Goal: Information Seeking & Learning: Learn about a topic

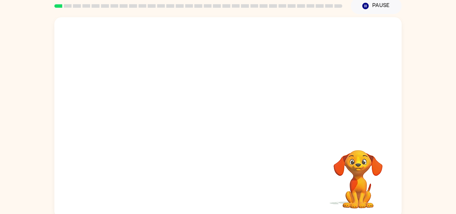
scroll to position [33, 0]
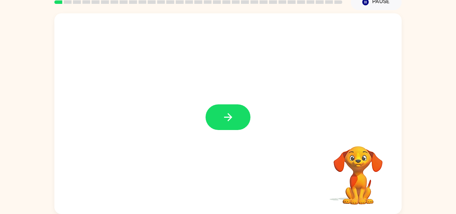
click at [208, 115] on button "button" at bounding box center [228, 117] width 45 height 26
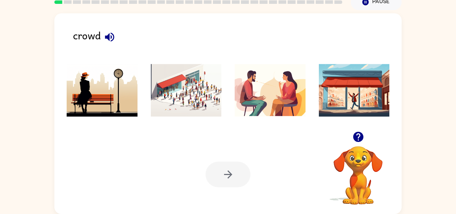
click at [180, 87] on img at bounding box center [186, 90] width 71 height 53
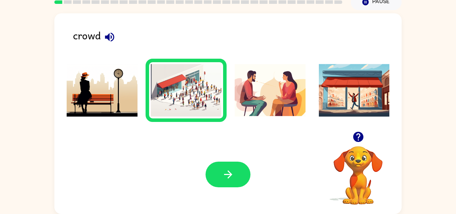
click at [110, 42] on icon "button" at bounding box center [110, 37] width 12 height 12
click at [227, 183] on button "button" at bounding box center [228, 174] width 45 height 26
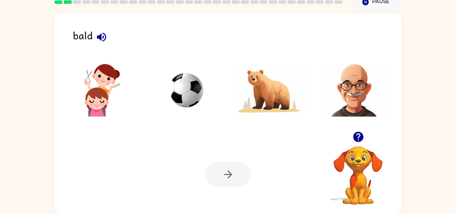
click at [103, 36] on icon "button" at bounding box center [101, 36] width 9 height 9
click at [363, 108] on img at bounding box center [354, 90] width 71 height 53
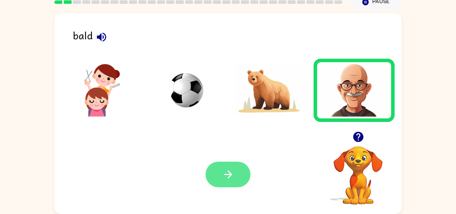
click at [218, 179] on button "button" at bounding box center [228, 174] width 45 height 26
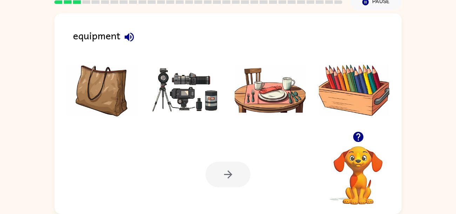
click at [130, 37] on icon "button" at bounding box center [129, 37] width 12 height 12
click at [201, 85] on img at bounding box center [186, 90] width 71 height 53
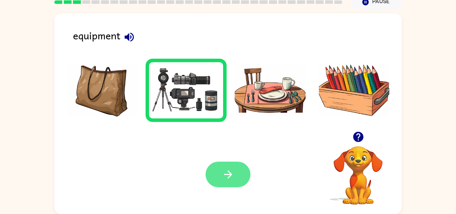
click at [222, 171] on icon "button" at bounding box center [228, 174] width 12 height 12
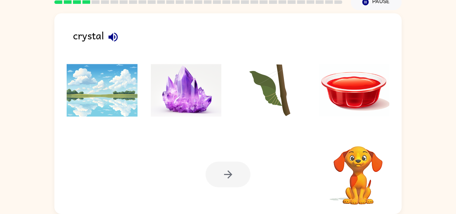
click at [205, 113] on img at bounding box center [186, 90] width 71 height 53
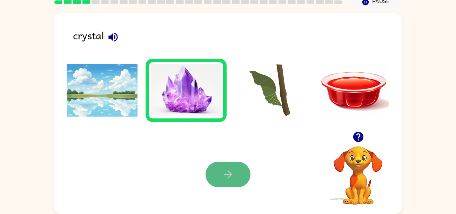
click at [233, 178] on icon "button" at bounding box center [228, 174] width 12 height 12
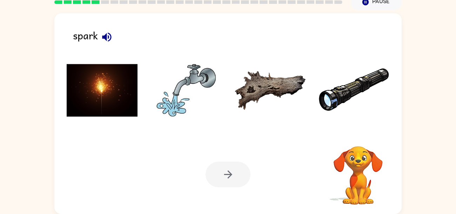
click at [105, 86] on img at bounding box center [102, 90] width 71 height 53
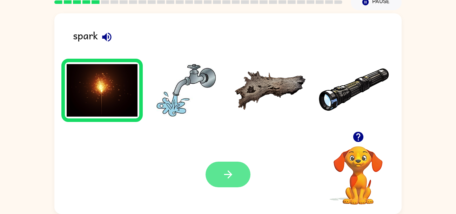
click at [221, 171] on button "button" at bounding box center [228, 174] width 45 height 26
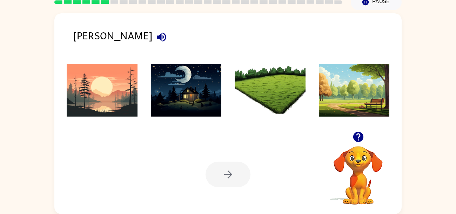
click at [157, 34] on icon "button" at bounding box center [161, 36] width 9 height 9
click at [120, 84] on img at bounding box center [102, 90] width 71 height 53
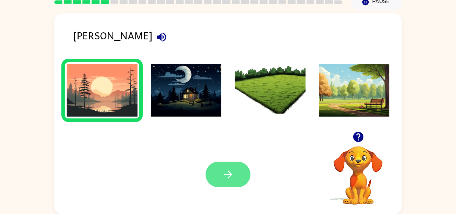
click at [230, 172] on icon "button" at bounding box center [228, 174] width 12 height 12
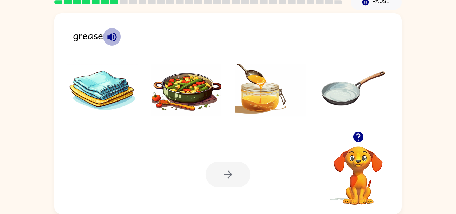
click at [110, 38] on icon "button" at bounding box center [111, 36] width 9 height 9
click at [191, 95] on img at bounding box center [186, 90] width 71 height 53
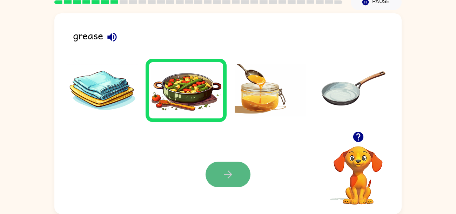
click at [225, 169] on icon "button" at bounding box center [228, 174] width 12 height 12
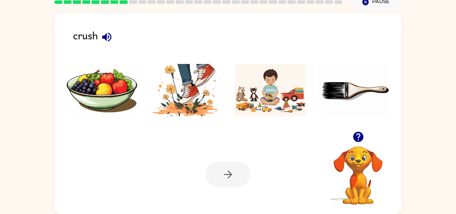
click at [104, 32] on icon "button" at bounding box center [107, 37] width 12 height 12
click at [191, 78] on img at bounding box center [186, 90] width 71 height 53
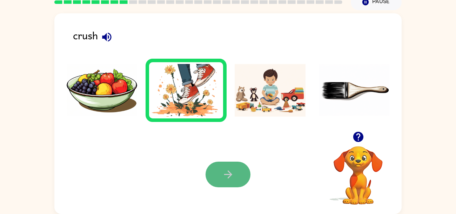
click at [217, 173] on button "button" at bounding box center [228, 174] width 45 height 26
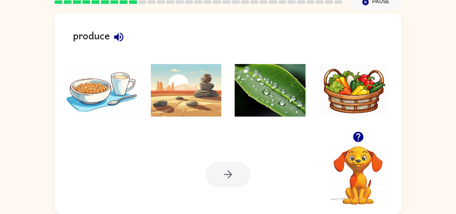
click at [116, 38] on icon "button" at bounding box center [118, 36] width 9 height 9
click at [331, 77] on img at bounding box center [354, 90] width 71 height 53
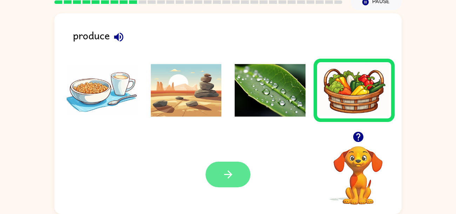
click at [227, 178] on icon "button" at bounding box center [228, 174] width 12 height 12
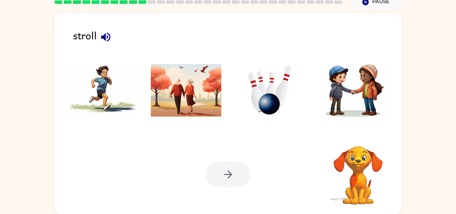
click at [106, 38] on icon "button" at bounding box center [106, 37] width 12 height 12
click at [267, 97] on img at bounding box center [270, 90] width 71 height 53
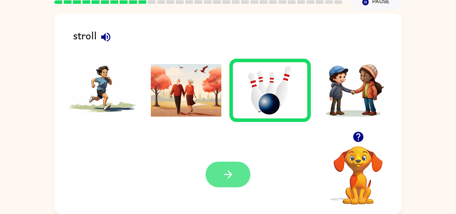
click at [231, 177] on icon "button" at bounding box center [228, 174] width 12 height 12
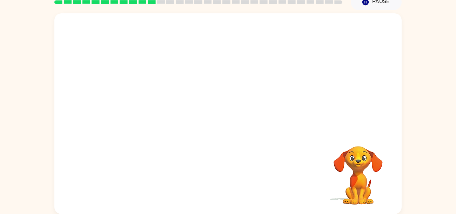
click at [149, 101] on video "Your browser must support playing .mp4 files to use Literably. Please try using…" at bounding box center [227, 72] width 347 height 118
click at [151, 104] on video "Your browser must support playing .mp4 files to use Literably. Please try using…" at bounding box center [227, 72] width 347 height 118
click at [145, 96] on video "Your browser must support playing .mp4 files to use Literably. Please try using…" at bounding box center [227, 72] width 347 height 118
click at [232, 122] on icon "button" at bounding box center [228, 117] width 12 height 12
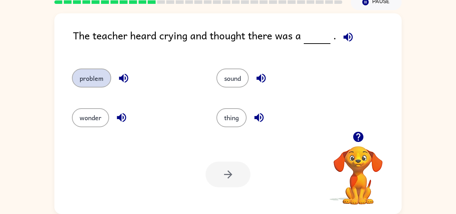
click at [89, 84] on button "problem" at bounding box center [91, 77] width 39 height 19
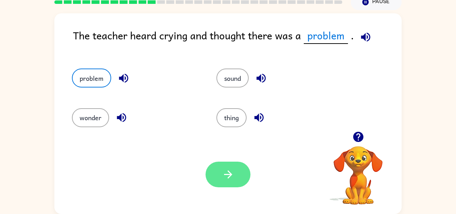
click at [222, 166] on button "button" at bounding box center [228, 174] width 45 height 26
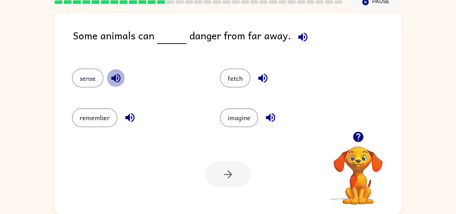
click at [118, 78] on icon "button" at bounding box center [115, 78] width 9 height 9
click at [97, 76] on button "sense" at bounding box center [88, 77] width 32 height 19
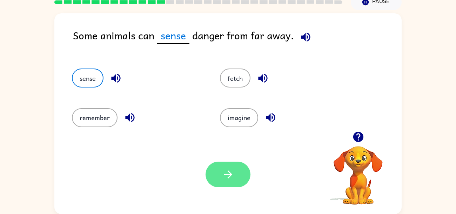
click at [234, 181] on button "button" at bounding box center [228, 174] width 45 height 26
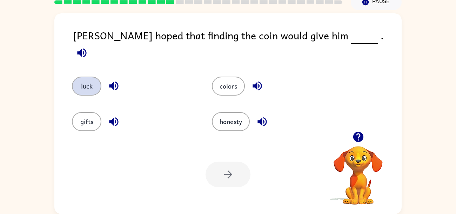
click at [95, 77] on button "luck" at bounding box center [86, 86] width 29 height 19
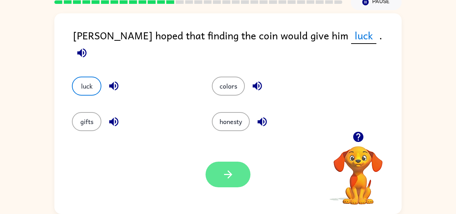
click at [236, 181] on button "button" at bounding box center [228, 174] width 45 height 26
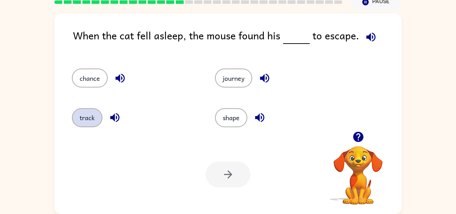
click at [92, 112] on button "track" at bounding box center [87, 117] width 31 height 19
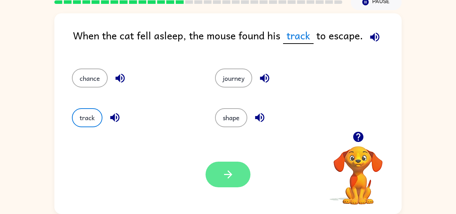
click at [233, 175] on icon "button" at bounding box center [228, 174] width 12 height 12
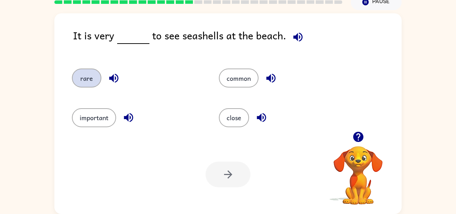
click at [83, 86] on button "rare" at bounding box center [86, 77] width 29 height 19
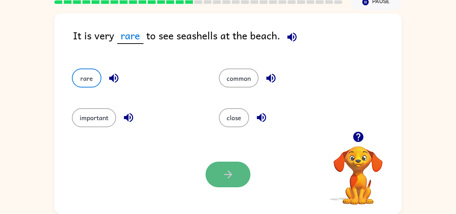
click at [225, 181] on button "button" at bounding box center [228, 174] width 45 height 26
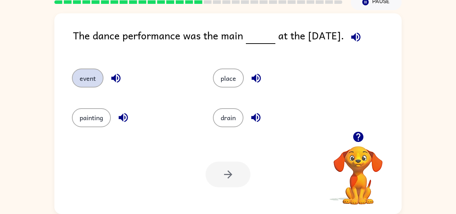
click at [82, 74] on button "event" at bounding box center [88, 77] width 32 height 19
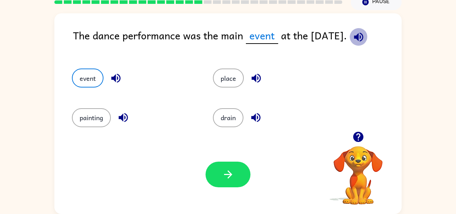
click at [363, 31] on icon "button" at bounding box center [359, 37] width 12 height 12
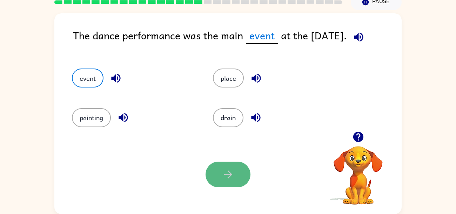
click at [235, 178] on button "button" at bounding box center [228, 174] width 45 height 26
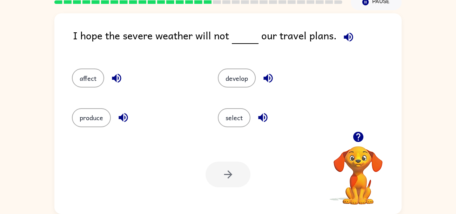
click at [350, 36] on icon "button" at bounding box center [349, 37] width 12 height 12
click at [101, 78] on button "affect" at bounding box center [88, 77] width 32 height 19
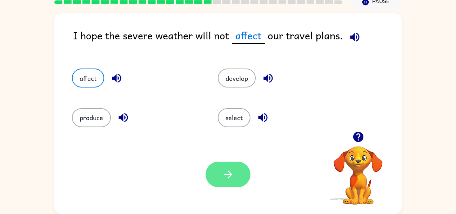
click at [236, 176] on button "button" at bounding box center [228, 174] width 45 height 26
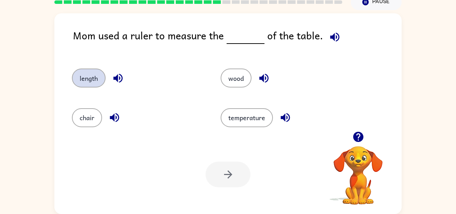
click at [98, 71] on button "length" at bounding box center [89, 77] width 34 height 19
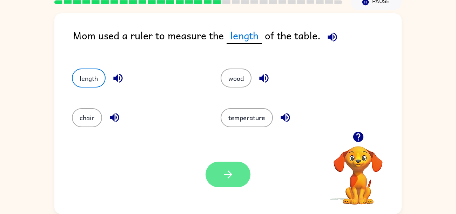
click at [227, 179] on icon "button" at bounding box center [228, 174] width 12 height 12
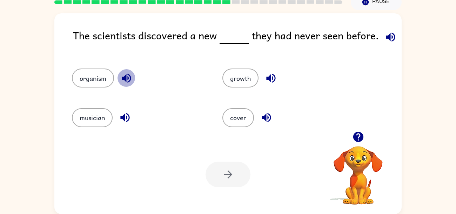
click at [129, 75] on icon "button" at bounding box center [126, 78] width 12 height 12
click at [128, 115] on icon "button" at bounding box center [125, 117] width 12 height 12
click at [273, 81] on icon "button" at bounding box center [270, 78] width 9 height 9
click at [269, 116] on icon "button" at bounding box center [266, 117] width 12 height 12
click at [235, 82] on button "growth" at bounding box center [240, 77] width 36 height 19
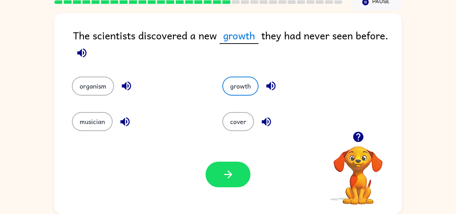
click at [84, 52] on icon "button" at bounding box center [81, 52] width 9 height 9
click at [218, 179] on button "button" at bounding box center [228, 174] width 45 height 26
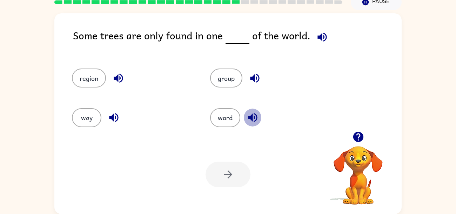
click at [255, 119] on icon "button" at bounding box center [252, 117] width 9 height 9
click at [251, 81] on icon "button" at bounding box center [255, 78] width 12 height 12
click at [235, 77] on button "group" at bounding box center [226, 77] width 32 height 19
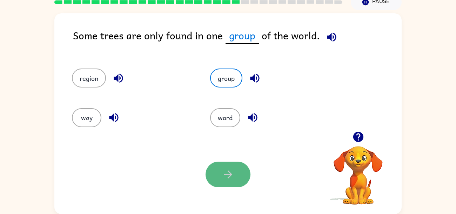
click at [219, 176] on button "button" at bounding box center [228, 174] width 45 height 26
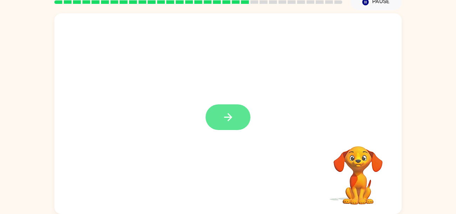
click at [243, 121] on button "button" at bounding box center [228, 117] width 45 height 26
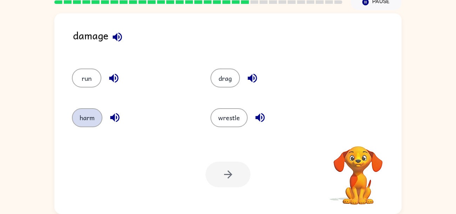
click at [92, 117] on button "harm" at bounding box center [87, 117] width 31 height 19
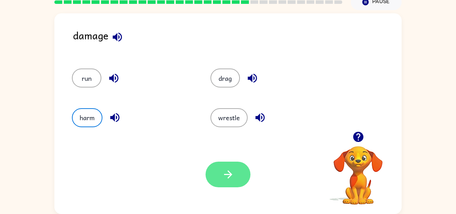
click at [234, 175] on icon "button" at bounding box center [228, 174] width 12 height 12
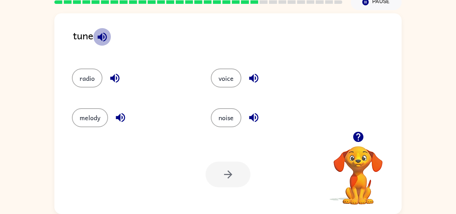
click at [100, 36] on icon "button" at bounding box center [102, 36] width 9 height 9
click at [123, 117] on icon "button" at bounding box center [120, 117] width 12 height 12
click at [93, 77] on button "radio" at bounding box center [87, 77] width 31 height 19
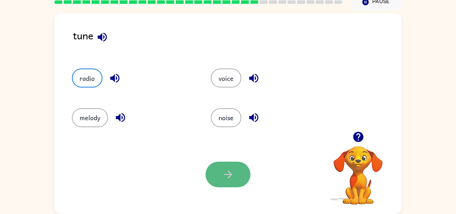
click at [225, 181] on button "button" at bounding box center [228, 174] width 45 height 26
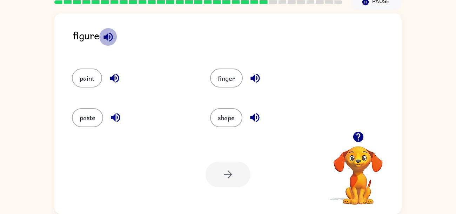
click at [105, 39] on icon "button" at bounding box center [108, 37] width 12 height 12
click at [257, 77] on icon "button" at bounding box center [255, 78] width 9 height 9
click at [112, 81] on icon "button" at bounding box center [114, 78] width 12 height 12
click at [119, 127] on div "paste" at bounding box center [128, 114] width 138 height 39
click at [110, 112] on icon "button" at bounding box center [115, 117] width 12 height 12
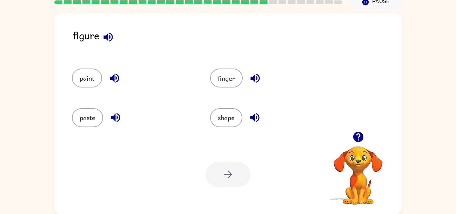
click at [256, 120] on icon "button" at bounding box center [255, 117] width 12 height 12
click at [227, 82] on button "finger" at bounding box center [226, 77] width 33 height 19
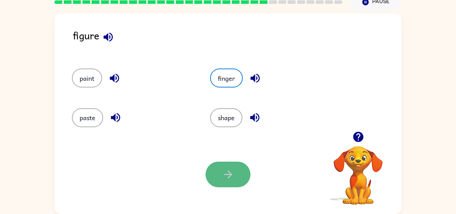
click at [214, 165] on button "button" at bounding box center [228, 174] width 45 height 26
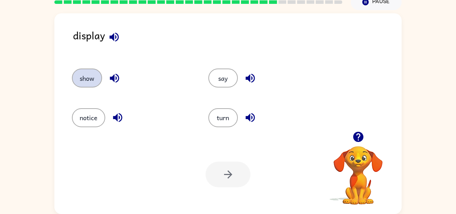
click at [77, 77] on button "show" at bounding box center [87, 77] width 30 height 19
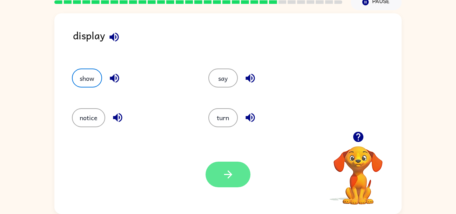
click at [239, 171] on button "button" at bounding box center [228, 174] width 45 height 26
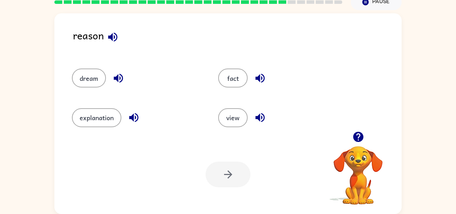
click at [111, 35] on icon "button" at bounding box center [112, 36] width 9 height 9
click at [122, 79] on icon "button" at bounding box center [118, 78] width 9 height 9
click at [135, 115] on icon "button" at bounding box center [134, 117] width 12 height 12
click at [261, 110] on button "button" at bounding box center [260, 117] width 18 height 18
click at [267, 82] on button "button" at bounding box center [260, 78] width 18 height 18
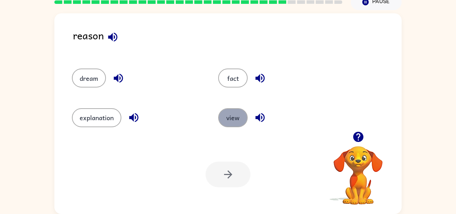
click at [240, 113] on button "view" at bounding box center [232, 117] width 29 height 19
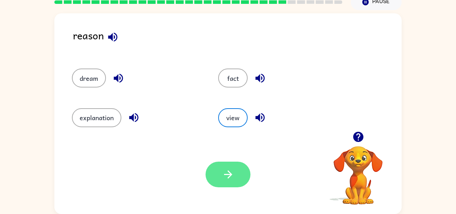
click at [227, 167] on button "button" at bounding box center [228, 174] width 45 height 26
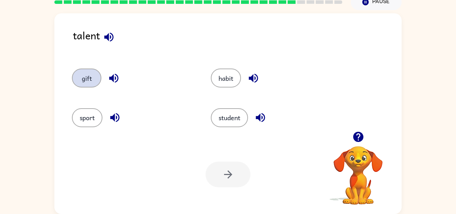
click at [95, 78] on button "gift" at bounding box center [86, 77] width 29 height 19
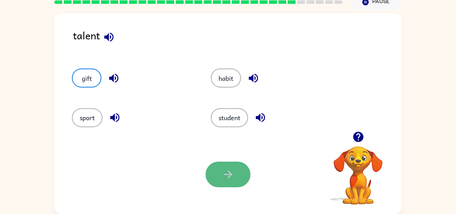
click at [219, 182] on button "button" at bounding box center [228, 174] width 45 height 26
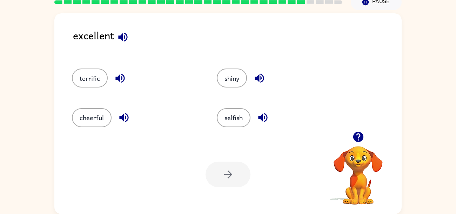
click at [125, 36] on icon "button" at bounding box center [122, 36] width 9 height 9
click at [84, 107] on div "cheerful" at bounding box center [131, 114] width 145 height 39
click at [96, 119] on button "cheerful" at bounding box center [92, 117] width 40 height 19
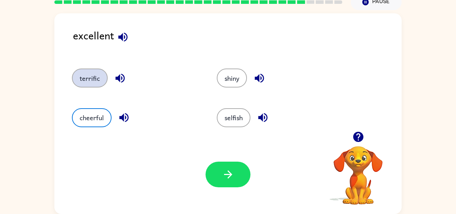
click at [93, 74] on button "terrific" at bounding box center [90, 77] width 36 height 19
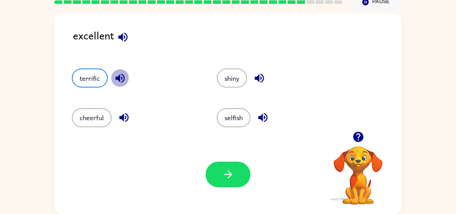
click at [120, 78] on icon "button" at bounding box center [120, 78] width 12 height 12
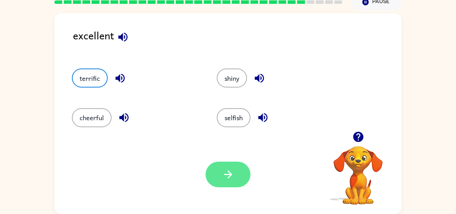
click at [212, 174] on button "button" at bounding box center [228, 174] width 45 height 26
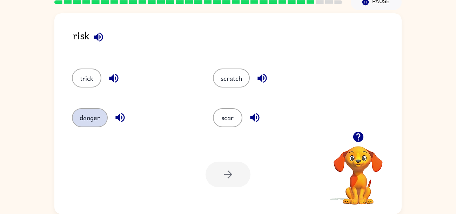
click at [92, 118] on button "danger" at bounding box center [90, 117] width 36 height 19
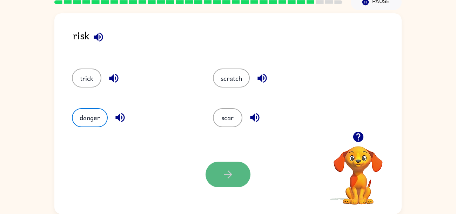
click at [224, 180] on button "button" at bounding box center [228, 174] width 45 height 26
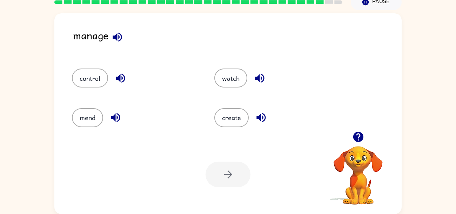
click at [120, 38] on icon "button" at bounding box center [117, 37] width 12 height 12
click at [123, 79] on icon "button" at bounding box center [120, 78] width 12 height 12
click at [95, 75] on button "control" at bounding box center [90, 77] width 36 height 19
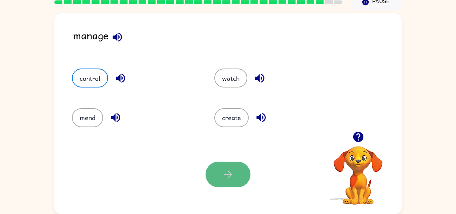
click at [237, 180] on button "button" at bounding box center [228, 174] width 45 height 26
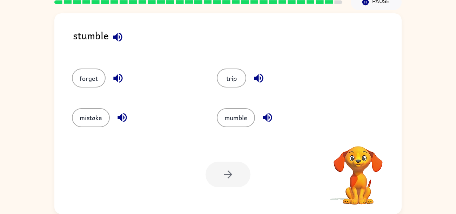
click at [121, 34] on icon "button" at bounding box center [117, 36] width 9 height 9
click at [228, 121] on button "mumble" at bounding box center [236, 117] width 38 height 19
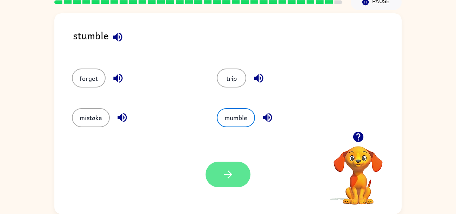
click at [241, 180] on button "button" at bounding box center [228, 174] width 45 height 26
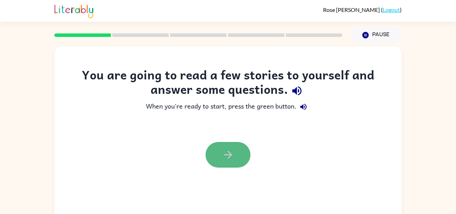
click at [245, 156] on button "button" at bounding box center [228, 155] width 45 height 26
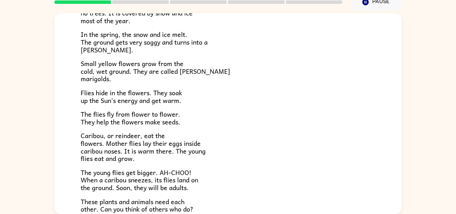
scroll to position [144, 0]
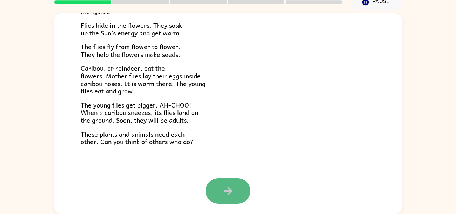
click at [225, 191] on icon "button" at bounding box center [228, 191] width 12 height 12
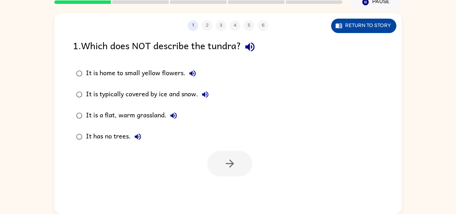
click at [361, 25] on button "Return to story" at bounding box center [363, 26] width 65 height 14
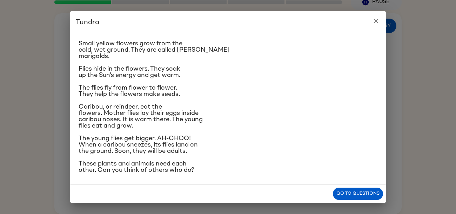
scroll to position [74, 0]
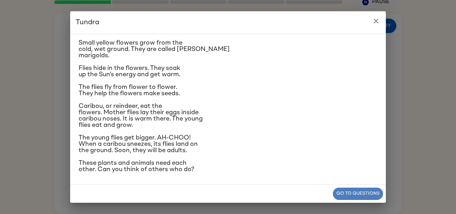
click at [340, 197] on button "Go to questions" at bounding box center [358, 193] width 50 height 12
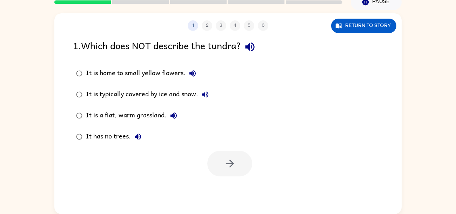
click at [255, 45] on icon "button" at bounding box center [250, 47] width 12 height 12
click at [194, 69] on icon "button" at bounding box center [192, 73] width 8 height 8
click at [206, 95] on icon "button" at bounding box center [205, 94] width 8 height 8
click at [173, 116] on icon "button" at bounding box center [174, 115] width 6 height 6
click at [138, 138] on icon "button" at bounding box center [138, 136] width 6 height 6
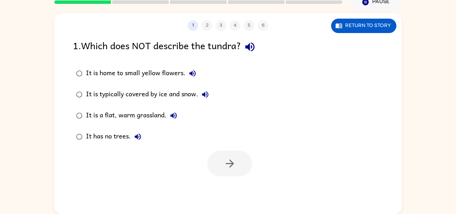
click at [98, 94] on div "It is typically covered by ice and snow." at bounding box center [149, 94] width 126 height 14
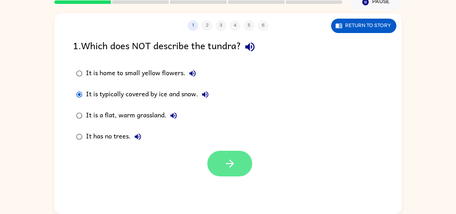
click at [239, 160] on button "button" at bounding box center [229, 164] width 45 height 26
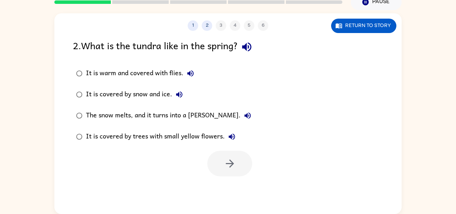
click at [134, 136] on div "It is covered by trees with small yellow flowers." at bounding box center [162, 136] width 153 height 14
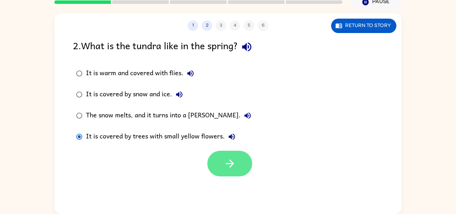
click at [220, 166] on button "button" at bounding box center [229, 164] width 45 height 26
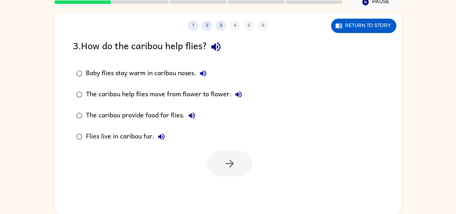
click at [217, 47] on icon "button" at bounding box center [215, 46] width 9 height 9
click at [138, 97] on div "The caribou help flies move from flower to flower." at bounding box center [166, 94] width 160 height 14
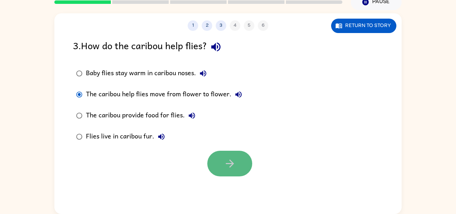
click at [229, 166] on icon "button" at bounding box center [230, 163] width 12 height 12
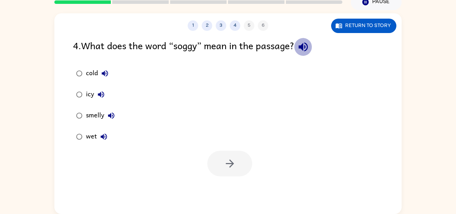
click at [306, 51] on icon "button" at bounding box center [303, 47] width 12 height 12
click at [366, 27] on button "Return to story" at bounding box center [363, 26] width 65 height 14
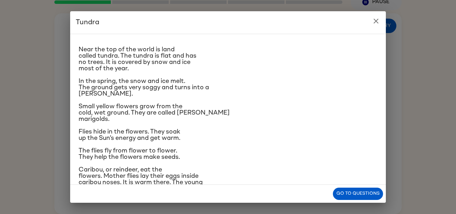
scroll to position [7, 0]
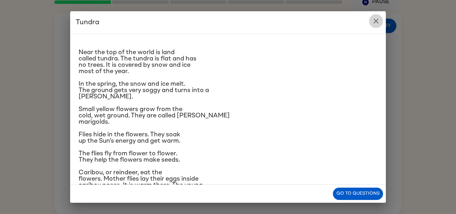
click at [376, 22] on icon "close" at bounding box center [376, 21] width 8 height 8
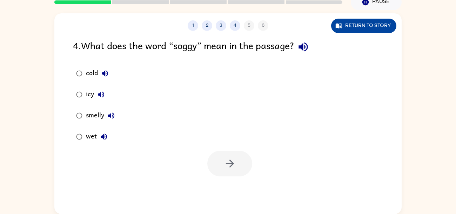
click at [350, 27] on button "Return to story" at bounding box center [363, 26] width 65 height 14
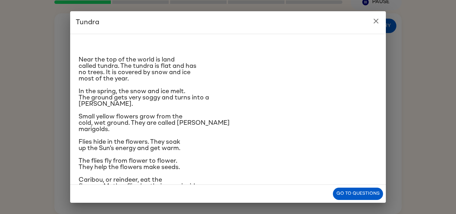
click at [375, 21] on icon "close" at bounding box center [376, 21] width 5 height 5
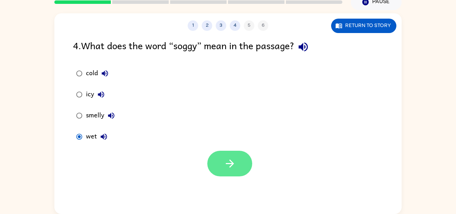
click at [227, 164] on icon "button" at bounding box center [230, 163] width 12 height 12
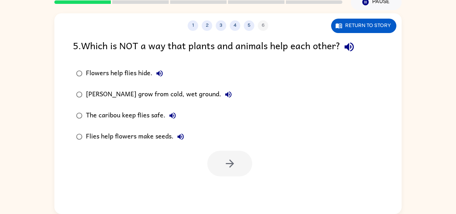
click at [351, 44] on icon "button" at bounding box center [349, 46] width 9 height 9
click at [125, 117] on div "The caribou keep flies safe." at bounding box center [133, 115] width 94 height 14
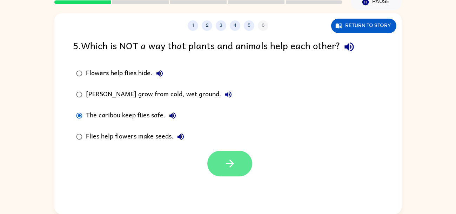
click at [248, 167] on button "button" at bounding box center [229, 164] width 45 height 26
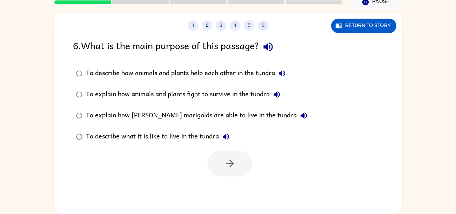
click at [237, 73] on div "To describe how animals and plants help each other in the tundra" at bounding box center [187, 73] width 203 height 14
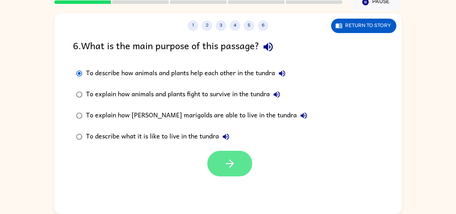
click at [227, 168] on icon "button" at bounding box center [230, 163] width 12 height 12
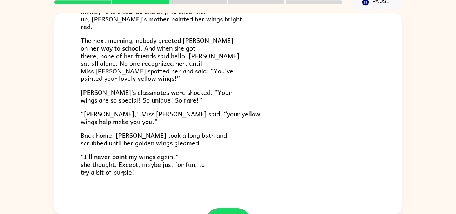
scroll to position [196, 0]
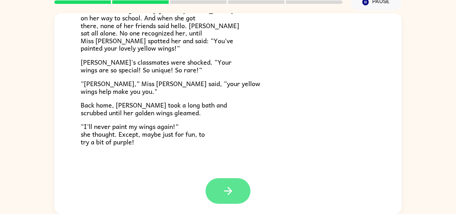
click at [220, 187] on button "button" at bounding box center [228, 191] width 45 height 26
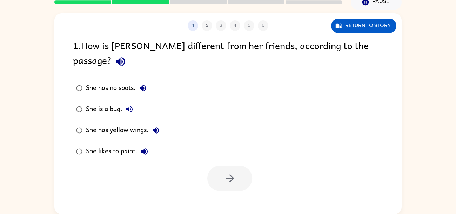
scroll to position [0, 0]
click at [127, 55] on icon "button" at bounding box center [120, 61] width 12 height 12
click at [377, 23] on button "Return to story" at bounding box center [363, 26] width 65 height 14
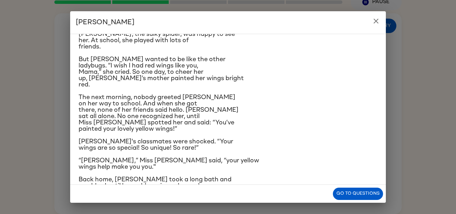
scroll to position [77, 0]
click at [363, 193] on button "Go to questions" at bounding box center [358, 193] width 50 height 12
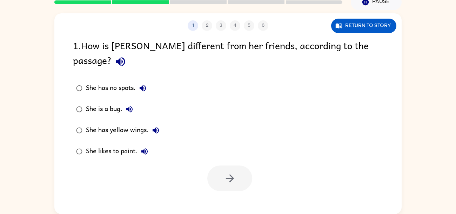
click at [110, 123] on div "She has yellow wings." at bounding box center [124, 130] width 77 height 14
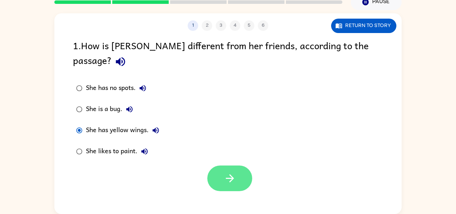
click at [221, 165] on button "button" at bounding box center [229, 178] width 45 height 26
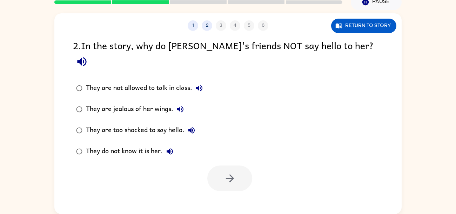
click at [88, 55] on icon "button" at bounding box center [82, 61] width 12 height 12
click at [363, 24] on button "Return to story" at bounding box center [363, 26] width 65 height 14
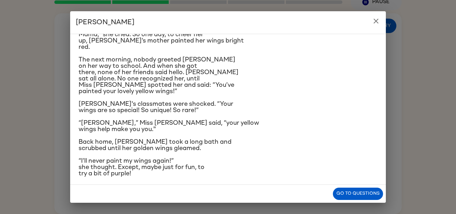
scroll to position [118, 0]
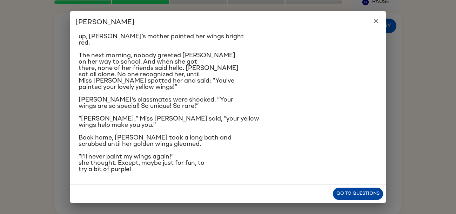
click at [343, 194] on button "Go to questions" at bounding box center [358, 193] width 50 height 12
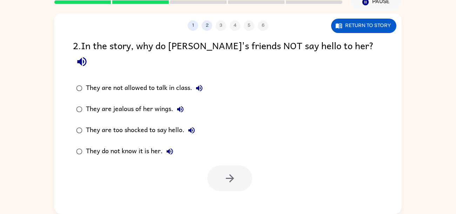
click at [155, 123] on div "They are too shocked to say hello." at bounding box center [142, 130] width 113 height 14
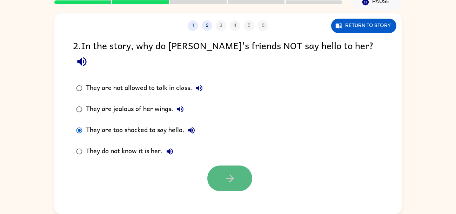
click at [214, 165] on button "button" at bounding box center [229, 178] width 45 height 26
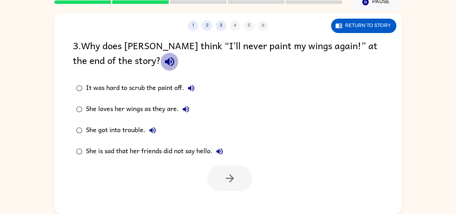
click at [164, 67] on icon "button" at bounding box center [170, 61] width 12 height 12
click at [371, 19] on button "Return to story" at bounding box center [363, 26] width 65 height 14
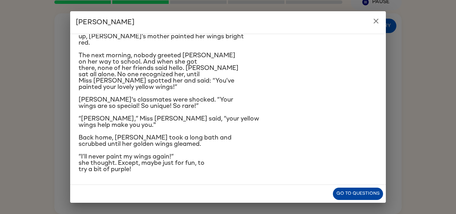
click at [365, 191] on button "Go to questions" at bounding box center [358, 193] width 50 height 12
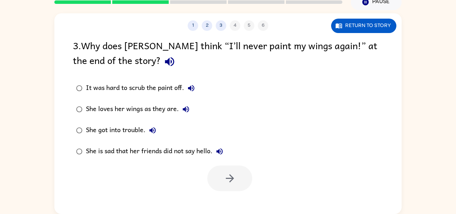
click at [144, 111] on div "She loves her wings as they are." at bounding box center [139, 109] width 107 height 14
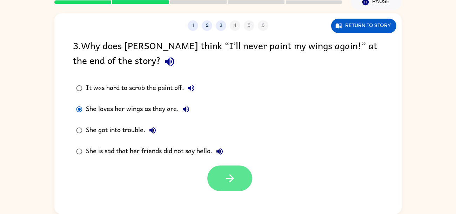
click at [244, 184] on button "button" at bounding box center [229, 178] width 45 height 26
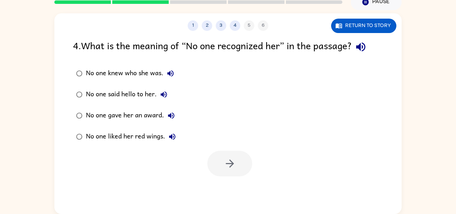
click at [366, 45] on icon "button" at bounding box center [361, 47] width 12 height 12
click at [165, 94] on icon "button" at bounding box center [164, 94] width 6 height 6
click at [169, 115] on icon "button" at bounding box center [171, 115] width 6 height 6
click at [169, 135] on icon "button" at bounding box center [172, 136] width 6 height 6
click at [162, 97] on icon "button" at bounding box center [164, 94] width 8 height 8
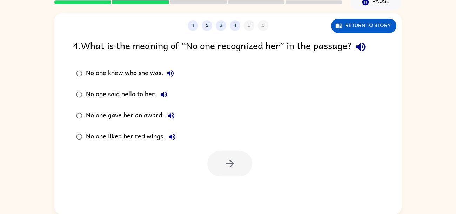
click at [171, 72] on icon "button" at bounding box center [170, 73] width 8 height 8
click at [154, 73] on div "No one knew who she was." at bounding box center [132, 73] width 92 height 14
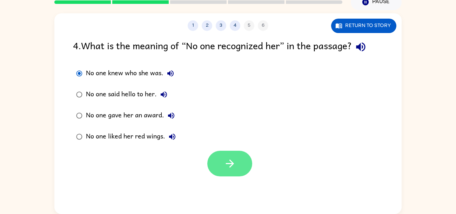
click at [223, 165] on button "button" at bounding box center [229, 164] width 45 height 26
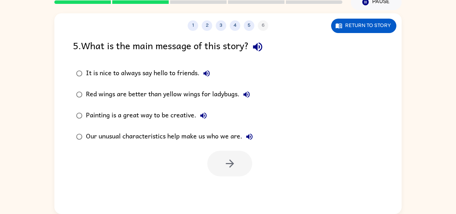
click at [264, 51] on icon "button" at bounding box center [258, 47] width 12 height 12
click at [206, 73] on icon "button" at bounding box center [207, 73] width 6 height 6
click at [249, 93] on icon "button" at bounding box center [246, 94] width 8 height 8
click at [202, 115] on icon "button" at bounding box center [203, 115] width 6 height 6
click at [251, 138] on icon "button" at bounding box center [249, 136] width 8 height 8
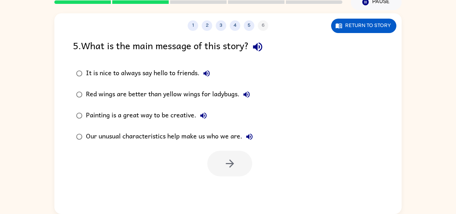
click at [204, 133] on div "Our unusual characteristics help make us who we are." at bounding box center [171, 136] width 171 height 14
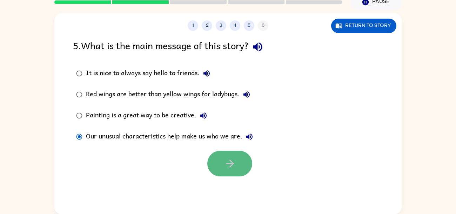
click at [219, 159] on button "button" at bounding box center [229, 164] width 45 height 26
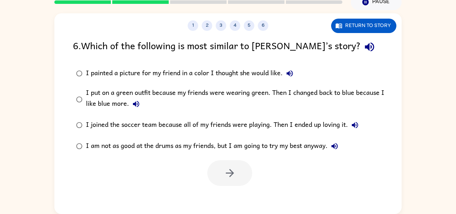
click at [365, 48] on icon "button" at bounding box center [369, 46] width 9 height 9
click at [291, 72] on icon "button" at bounding box center [290, 73] width 8 height 8
click at [140, 101] on button "I put on a green outfit because my friends were wearing green. Then I changed b…" at bounding box center [136, 104] width 14 height 14
click at [354, 122] on icon "button" at bounding box center [355, 125] width 8 height 8
click at [335, 142] on icon "button" at bounding box center [335, 146] width 8 height 8
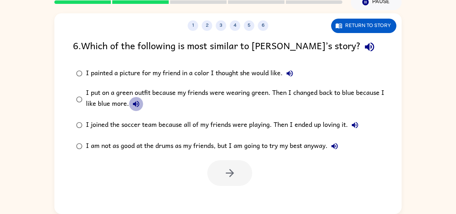
click at [137, 105] on icon "button" at bounding box center [136, 104] width 8 height 8
click at [286, 69] on icon "button" at bounding box center [290, 73] width 8 height 8
click at [286, 70] on icon "button" at bounding box center [290, 73] width 8 height 8
click at [245, 76] on div "I painted a picture for my friend in a color I thought she would like." at bounding box center [191, 73] width 211 height 14
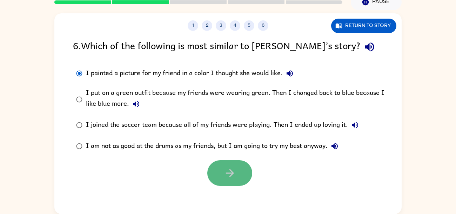
click at [238, 163] on button "button" at bounding box center [229, 173] width 45 height 26
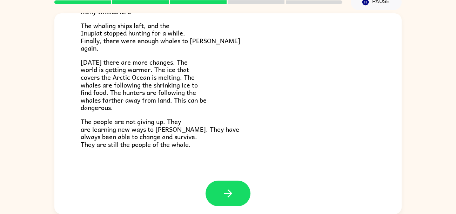
scroll to position [236, 0]
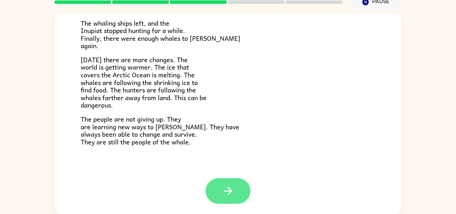
click at [237, 191] on button "button" at bounding box center [228, 191] width 45 height 26
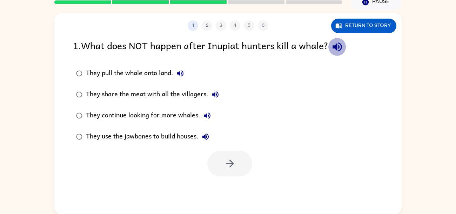
click at [341, 48] on icon "button" at bounding box center [337, 47] width 12 height 12
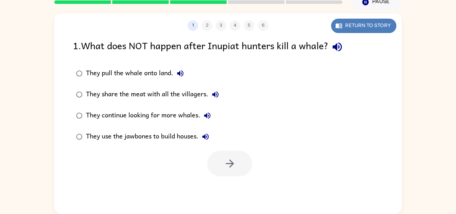
click at [363, 26] on button "Return to story" at bounding box center [363, 26] width 65 height 14
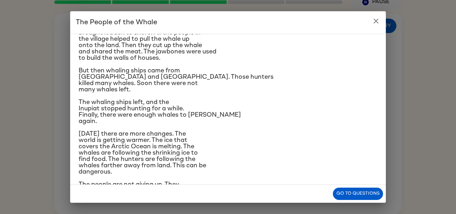
scroll to position [116, 0]
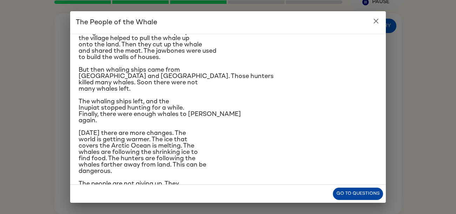
click at [349, 197] on button "Go to questions" at bounding box center [358, 193] width 50 height 12
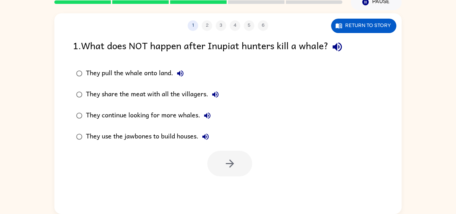
scroll to position [27, 0]
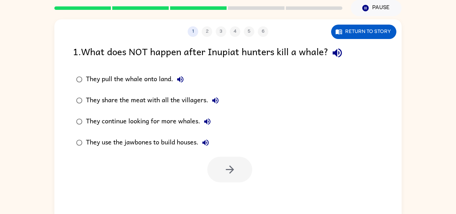
click at [219, 103] on icon "button" at bounding box center [215, 100] width 8 height 8
click at [208, 120] on icon "button" at bounding box center [207, 121] width 8 height 8
click at [205, 142] on icon "button" at bounding box center [205, 142] width 6 height 6
click at [189, 121] on div "They continue looking for more whales." at bounding box center [150, 121] width 128 height 14
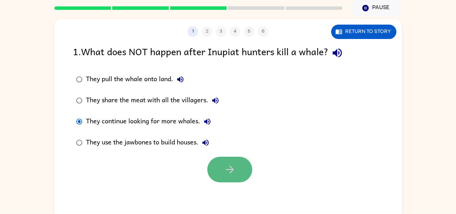
click at [239, 168] on button "button" at bounding box center [229, 170] width 45 height 26
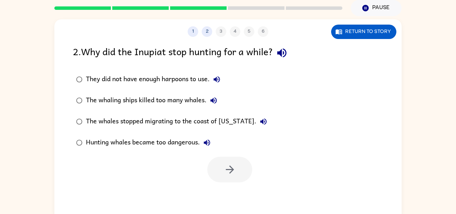
click at [285, 54] on icon "button" at bounding box center [282, 53] width 12 height 12
click at [337, 40] on div "1 2 3 4 5 6 Return to story 2 . Why did the Inupiat stop hunting for a while? T…" at bounding box center [227, 119] width 347 height 200
click at [338, 32] on icon "button" at bounding box center [339, 31] width 6 height 5
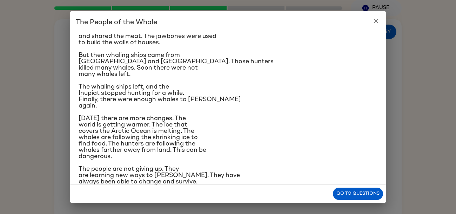
scroll to position [141, 0]
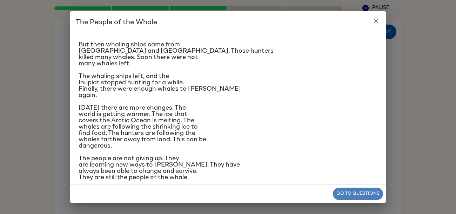
click at [352, 190] on button "Go to questions" at bounding box center [358, 193] width 50 height 12
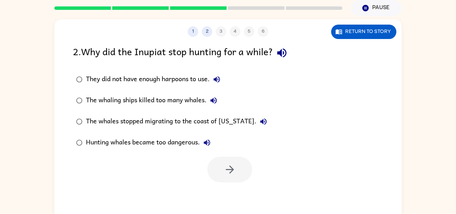
click at [224, 76] on button "They did not have enough harpoons to use." at bounding box center [217, 79] width 14 height 14
click at [214, 81] on icon "button" at bounding box center [217, 79] width 8 height 8
click at [208, 100] on button "The whaling ships killed too many whales." at bounding box center [214, 100] width 14 height 14
click at [173, 104] on div "The whaling ships killed too many whales." at bounding box center [153, 100] width 135 height 14
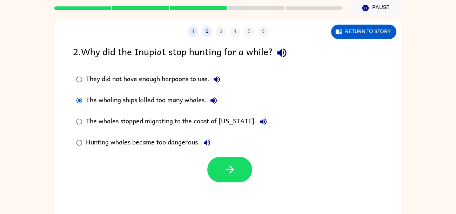
click at [257, 121] on button "The whales stopped migrating to the coast of [US_STATE]." at bounding box center [264, 121] width 14 height 14
click at [205, 143] on icon "button" at bounding box center [207, 142] width 6 height 6
click at [224, 180] on button "button" at bounding box center [229, 170] width 45 height 26
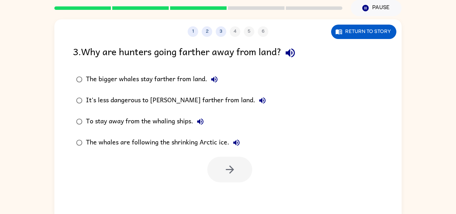
click at [294, 56] on icon "button" at bounding box center [290, 53] width 12 height 12
click at [343, 37] on button "Return to story" at bounding box center [363, 32] width 65 height 14
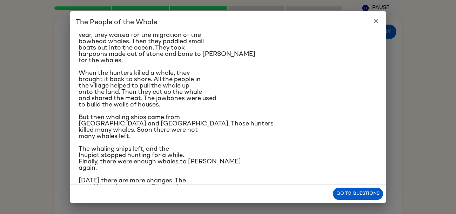
scroll to position [69, 0]
click at [377, 15] on button "close" at bounding box center [376, 21] width 14 height 14
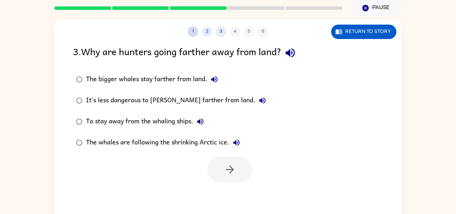
click at [192, 30] on button "1" at bounding box center [193, 31] width 11 height 11
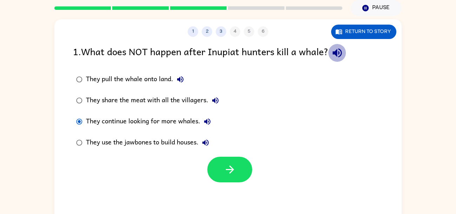
click at [338, 58] on icon "button" at bounding box center [337, 53] width 12 height 12
click at [218, 96] on icon "button" at bounding box center [215, 100] width 8 height 8
click at [182, 78] on icon "button" at bounding box center [180, 79] width 8 height 8
click at [165, 80] on div "They pull the whale onto land." at bounding box center [136, 79] width 101 height 14
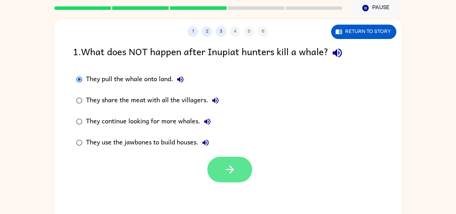
click at [223, 175] on button "button" at bounding box center [229, 170] width 45 height 26
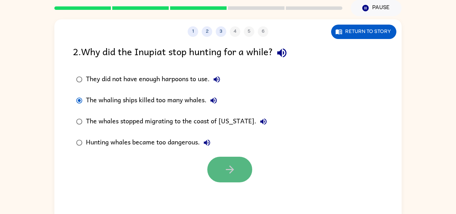
click at [227, 175] on icon "button" at bounding box center [230, 169] width 12 height 12
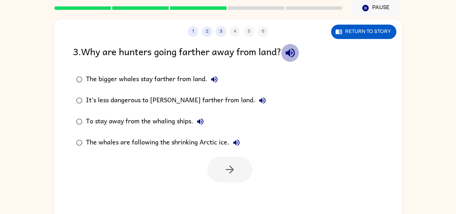
click at [291, 52] on icon "button" at bounding box center [290, 52] width 9 height 9
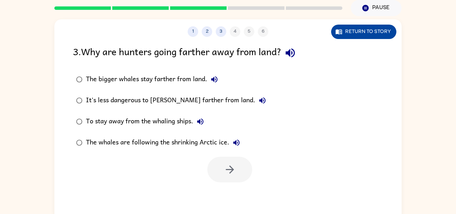
click at [355, 35] on button "Return to story" at bounding box center [363, 32] width 65 height 14
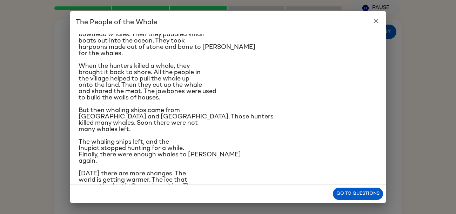
scroll to position [150, 0]
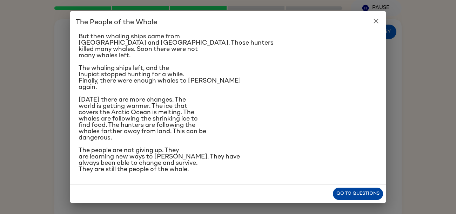
click at [365, 197] on button "Go to questions" at bounding box center [358, 193] width 50 height 12
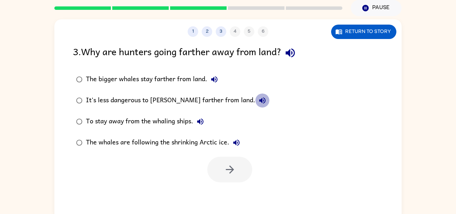
click at [258, 98] on icon "button" at bounding box center [262, 100] width 8 height 8
click at [198, 122] on icon "button" at bounding box center [200, 121] width 6 height 6
click at [238, 144] on icon "button" at bounding box center [236, 142] width 8 height 8
click at [216, 141] on div "The whales are following the shrinking Arctic ice." at bounding box center [165, 142] width 158 height 14
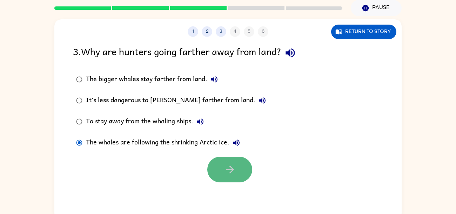
click at [221, 170] on button "button" at bounding box center [229, 170] width 45 height 26
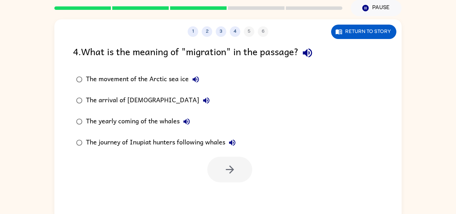
click at [311, 54] on icon "button" at bounding box center [307, 53] width 12 height 12
click at [166, 77] on div "The movement of the Arctic sea ice" at bounding box center [144, 79] width 117 height 14
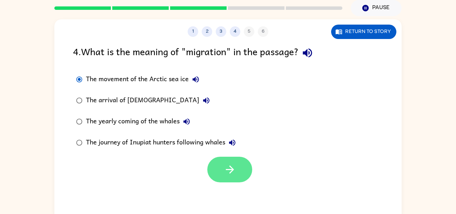
click at [221, 171] on button "button" at bounding box center [229, 170] width 45 height 26
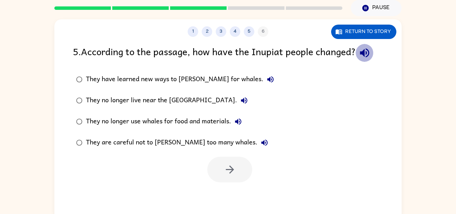
click at [368, 58] on icon "button" at bounding box center [365, 53] width 12 height 12
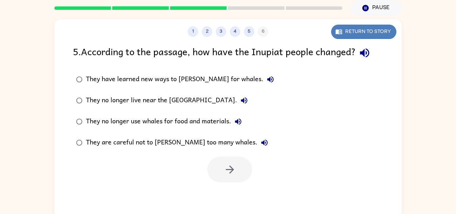
click at [354, 33] on button "Return to story" at bounding box center [363, 32] width 65 height 14
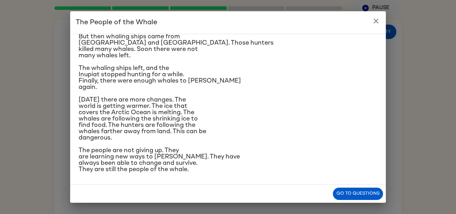
click at [376, 19] on icon "close" at bounding box center [376, 21] width 8 height 8
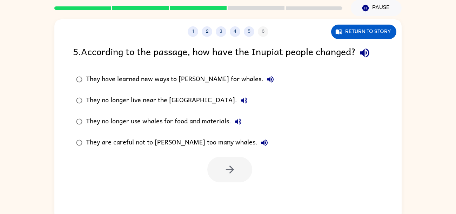
click at [266, 79] on icon "button" at bounding box center [270, 79] width 8 height 8
click at [240, 97] on icon "button" at bounding box center [244, 100] width 8 height 8
click at [241, 121] on icon "button" at bounding box center [238, 121] width 8 height 8
click at [261, 142] on icon "button" at bounding box center [264, 142] width 6 height 6
click at [240, 120] on icon "button" at bounding box center [238, 121] width 8 height 8
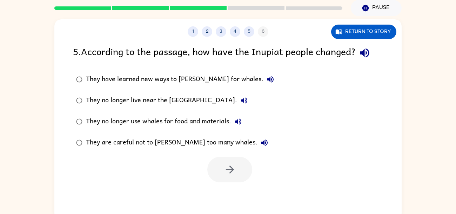
click at [241, 103] on icon "button" at bounding box center [244, 100] width 6 height 6
click at [240, 103] on icon "button" at bounding box center [244, 100] width 8 height 8
click at [200, 101] on div "They no longer live near the [GEOGRAPHIC_DATA]." at bounding box center [168, 100] width 165 height 14
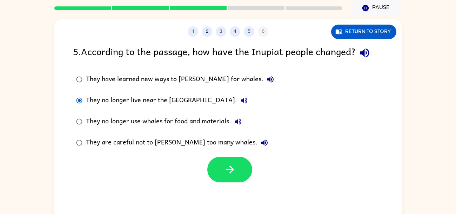
click at [267, 80] on icon "button" at bounding box center [270, 79] width 6 height 6
click at [267, 79] on icon "button" at bounding box center [270, 79] width 6 height 6
click at [260, 147] on icon "button" at bounding box center [264, 142] width 8 height 8
click at [228, 175] on icon "button" at bounding box center [230, 169] width 12 height 12
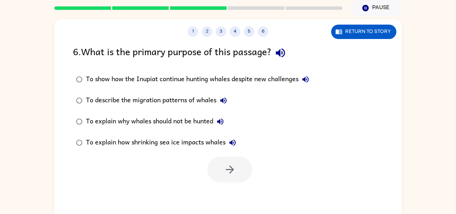
click at [280, 53] on icon "button" at bounding box center [280, 52] width 9 height 9
click at [216, 119] on button "To explain why whales should not be hunted" at bounding box center [220, 121] width 14 height 14
click at [215, 121] on button "To explain why whales should not be hunted" at bounding box center [220, 121] width 14 height 14
click at [201, 121] on div "To explain why whales should not be hunted" at bounding box center [156, 121] width 141 height 14
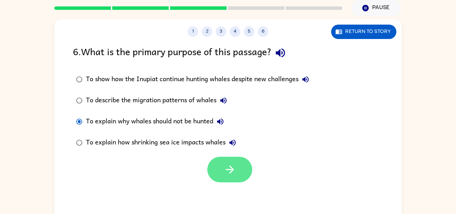
click at [237, 166] on button "button" at bounding box center [229, 170] width 45 height 26
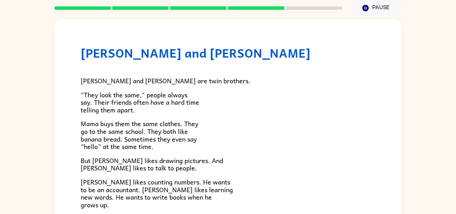
scroll to position [152, 0]
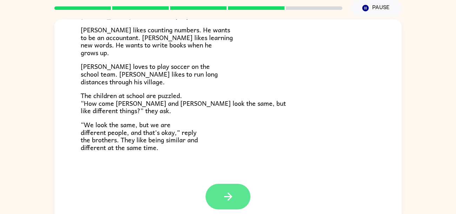
click at [222, 201] on icon "button" at bounding box center [228, 196] width 12 height 12
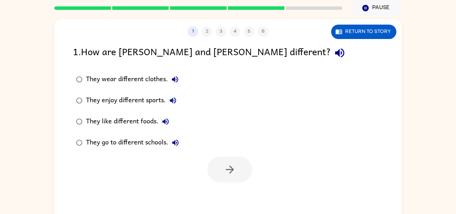
scroll to position [0, 0]
click at [334, 54] on icon "button" at bounding box center [340, 53] width 12 height 12
click at [388, 33] on button "Return to story" at bounding box center [363, 32] width 65 height 14
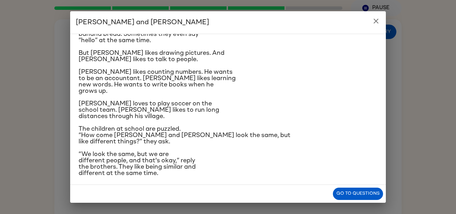
scroll to position [80, 0]
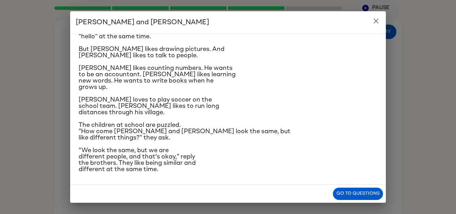
click at [377, 17] on icon "close" at bounding box center [376, 21] width 8 height 8
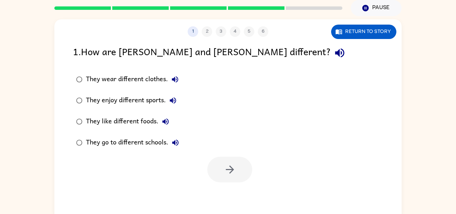
click at [140, 98] on div "They enjoy different sports." at bounding box center [133, 100] width 94 height 14
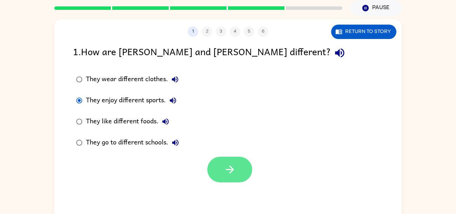
click at [230, 173] on icon "button" at bounding box center [230, 169] width 8 height 8
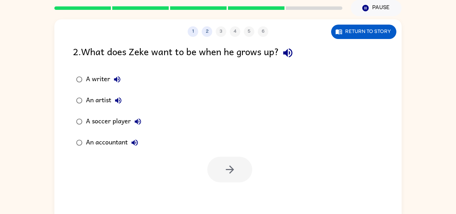
click at [290, 55] on icon "button" at bounding box center [288, 53] width 12 height 12
click at [357, 33] on button "Return to story" at bounding box center [363, 32] width 65 height 14
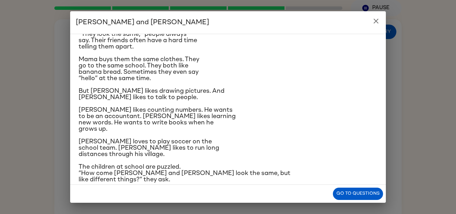
scroll to position [38, 0]
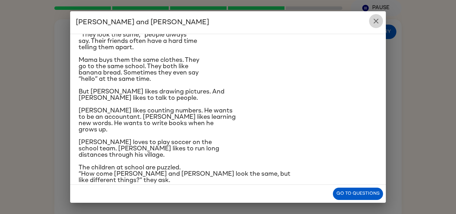
click at [376, 20] on icon "close" at bounding box center [376, 21] width 5 height 5
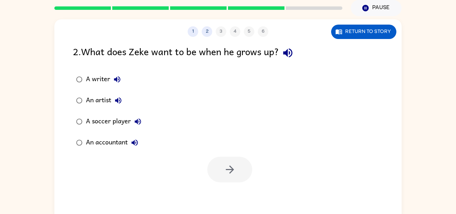
click at [122, 141] on div "An accountant" at bounding box center [114, 142] width 56 height 14
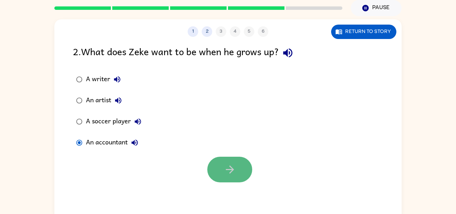
click at [228, 165] on icon "button" at bounding box center [230, 169] width 12 height 12
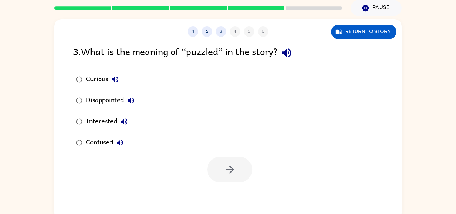
click at [290, 51] on icon "button" at bounding box center [286, 52] width 9 height 9
click at [385, 33] on button "Return to story" at bounding box center [363, 32] width 65 height 14
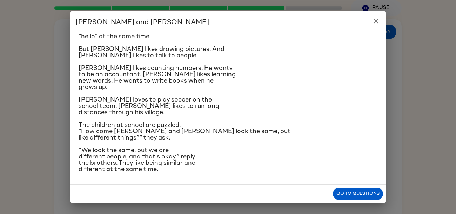
scroll to position [80, 0]
click at [345, 192] on button "Go to questions" at bounding box center [358, 193] width 50 height 12
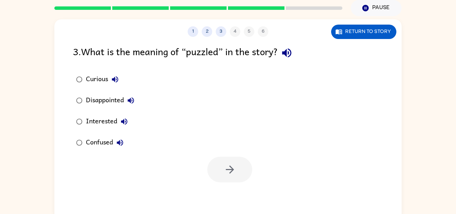
click at [103, 146] on div "Confused" at bounding box center [106, 142] width 41 height 14
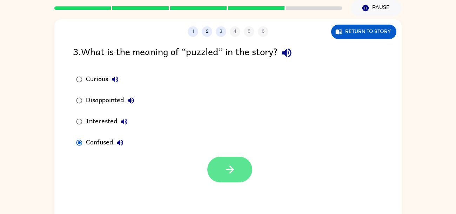
click at [222, 165] on button "button" at bounding box center [229, 170] width 45 height 26
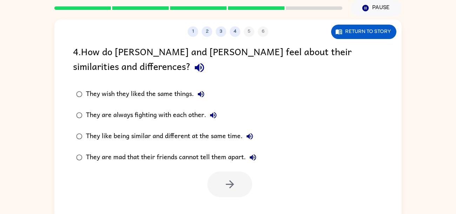
click at [193, 64] on icon "button" at bounding box center [199, 67] width 12 height 12
click at [358, 33] on button "Return to story" at bounding box center [363, 32] width 65 height 14
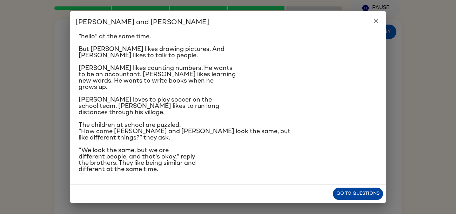
click at [336, 192] on button "Go to questions" at bounding box center [358, 193] width 50 height 12
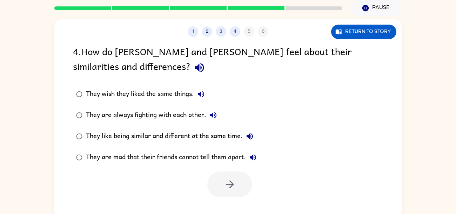
click at [192, 129] on div "They like being similar and different at the same time." at bounding box center [171, 136] width 171 height 14
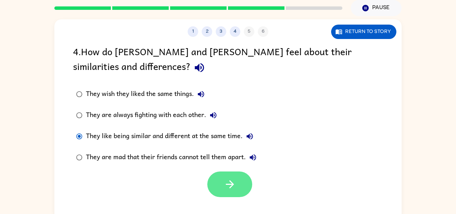
click at [227, 184] on icon "button" at bounding box center [230, 184] width 8 height 8
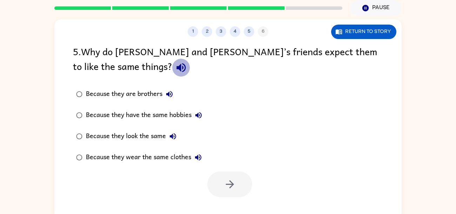
click at [175, 66] on icon "button" at bounding box center [181, 67] width 12 height 12
click at [137, 136] on div "Because they look the same" at bounding box center [133, 136] width 94 height 14
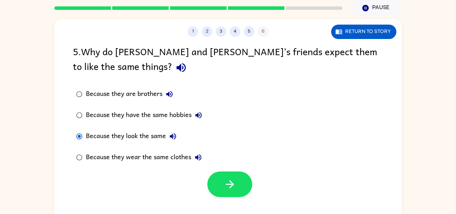
click at [128, 97] on div "Because they are brothers" at bounding box center [131, 94] width 91 height 14
click at [225, 184] on icon "button" at bounding box center [230, 184] width 12 height 12
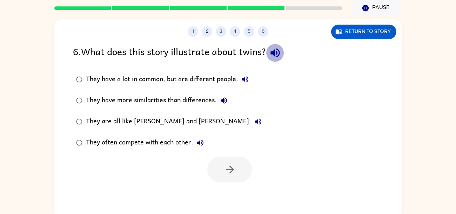
click at [278, 59] on icon "button" at bounding box center [275, 53] width 12 height 12
click at [204, 82] on div "They have a lot in common, but are different people." at bounding box center [169, 79] width 166 height 14
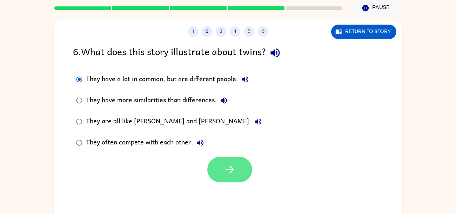
click at [242, 166] on button "button" at bounding box center [229, 170] width 45 height 26
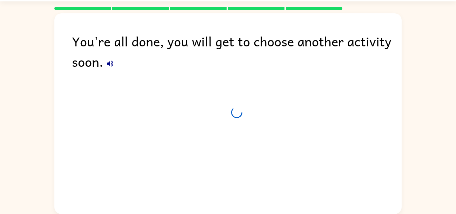
scroll to position [21, 0]
